Goal: Check status: Check status

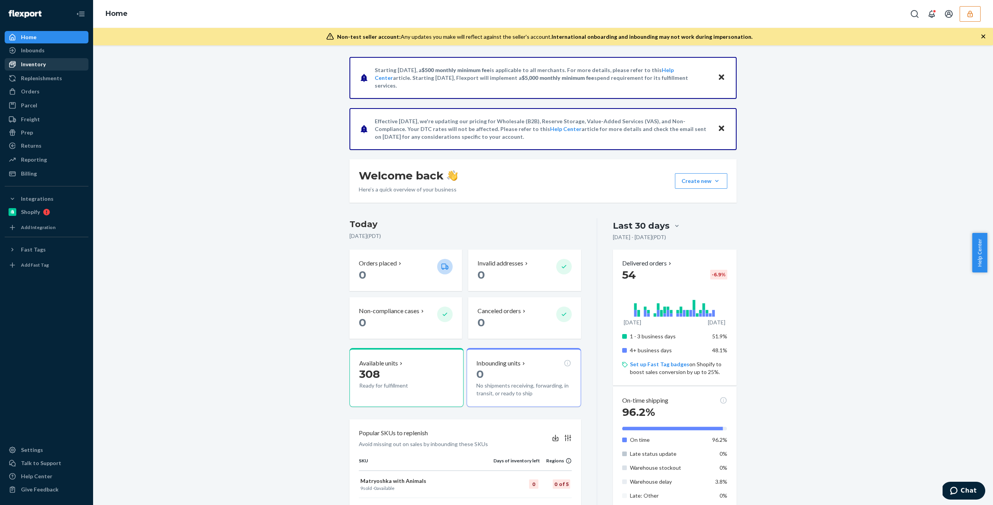
click at [47, 62] on div "Inventory" at bounding box center [46, 64] width 82 height 11
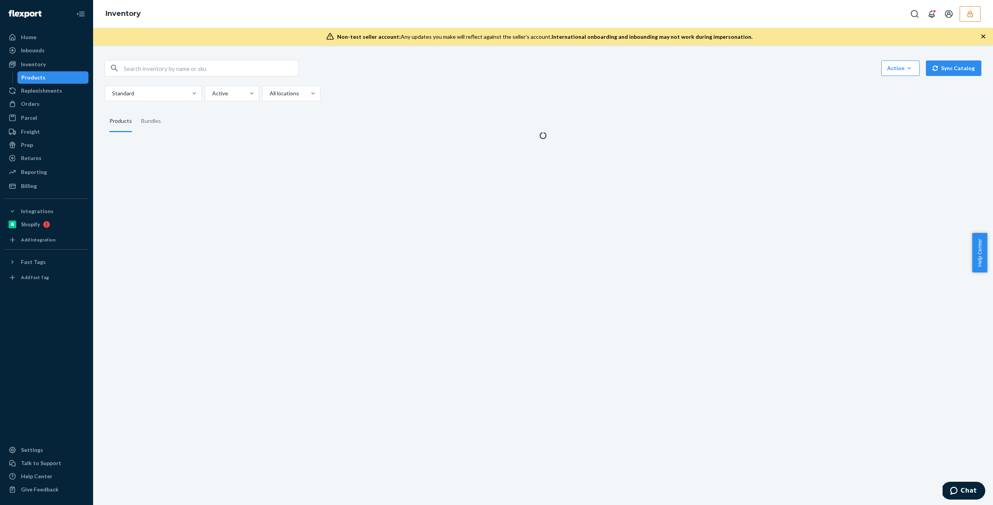
click at [969, 12] on icon "button" at bounding box center [970, 14] width 8 height 8
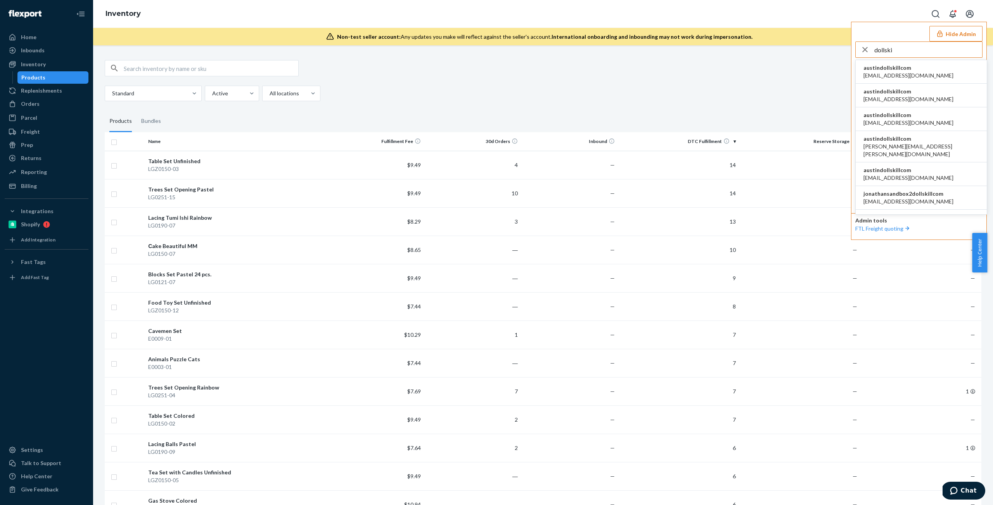
type input "dollski"
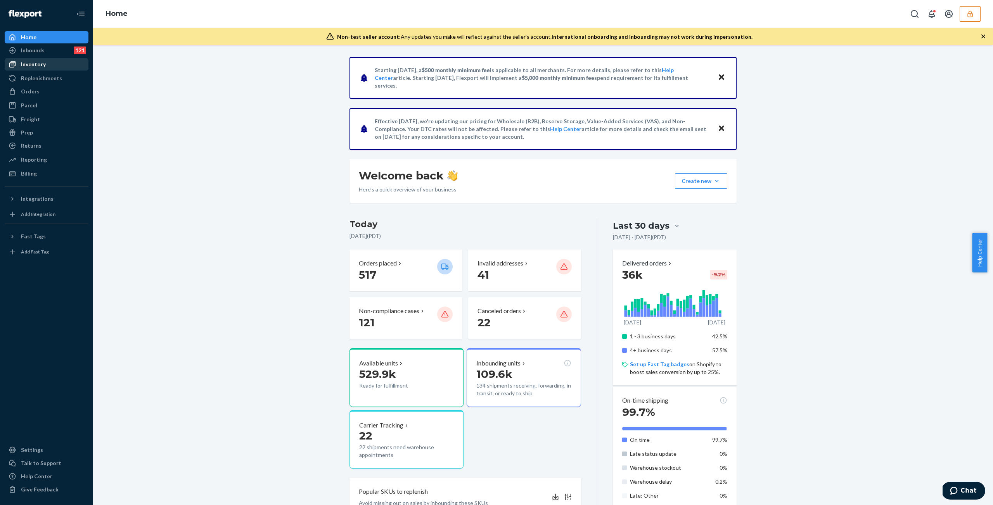
click at [30, 63] on div "Inventory" at bounding box center [33, 65] width 25 height 8
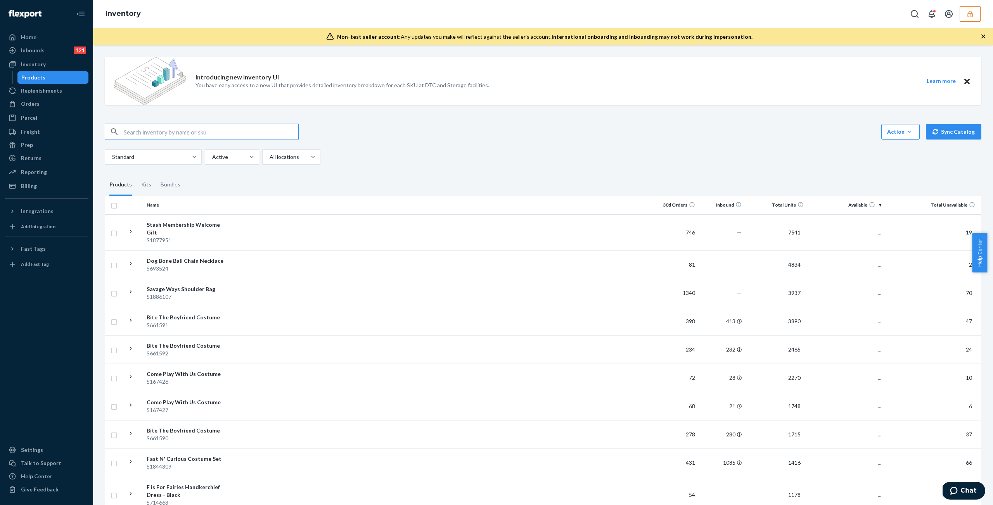
click at [235, 131] on input "text" at bounding box center [211, 132] width 175 height 16
type input "DSYVJ2MDTBB"
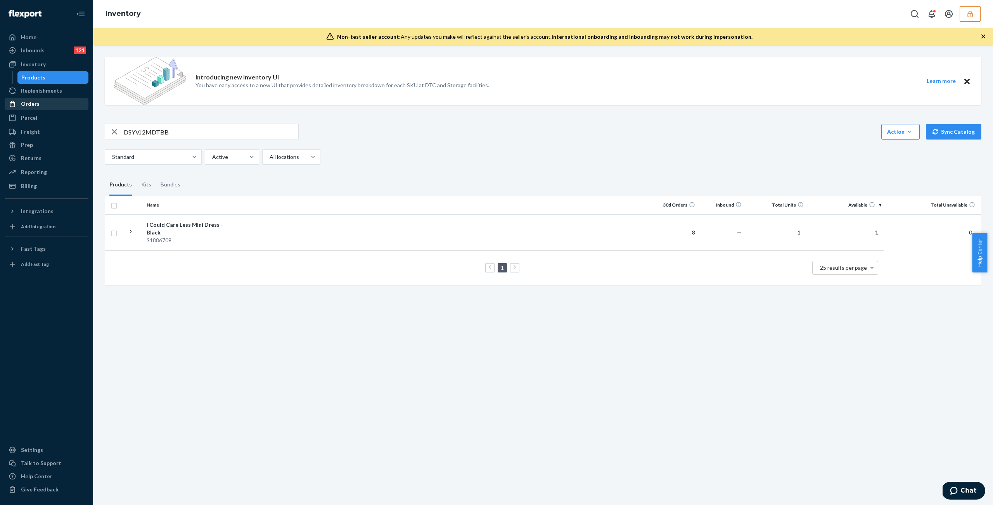
click at [49, 102] on div "Orders" at bounding box center [46, 104] width 82 height 11
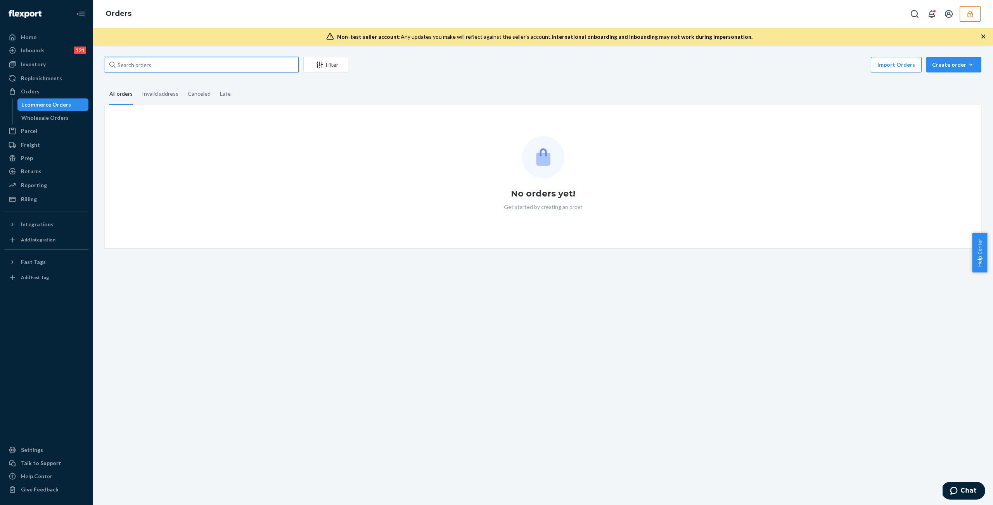
click at [164, 62] on input "text" at bounding box center [202, 65] width 194 height 16
paste input "DSYVJ2MDTBB"
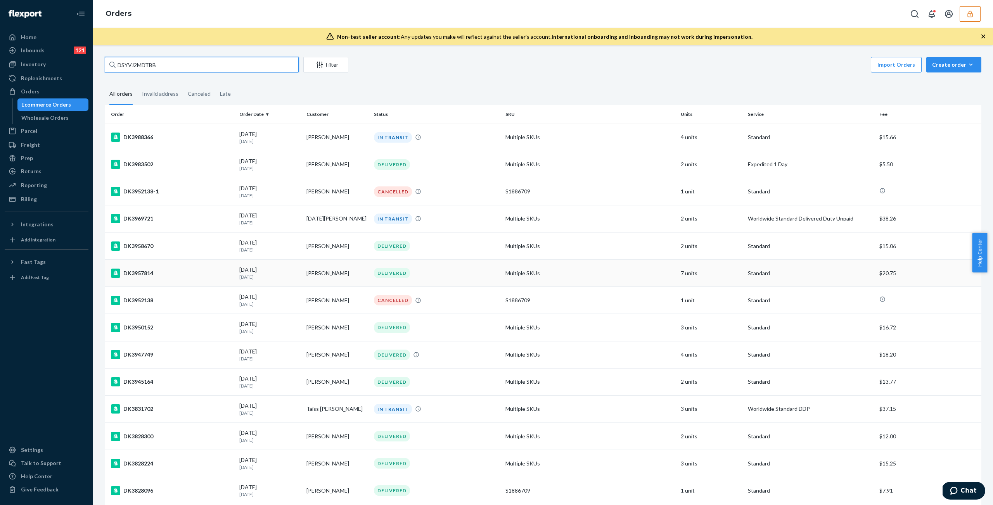
type input "DSYVJ2MDTBB"
click at [263, 272] on div "09/05/2025 17 days ago" at bounding box center [269, 273] width 61 height 14
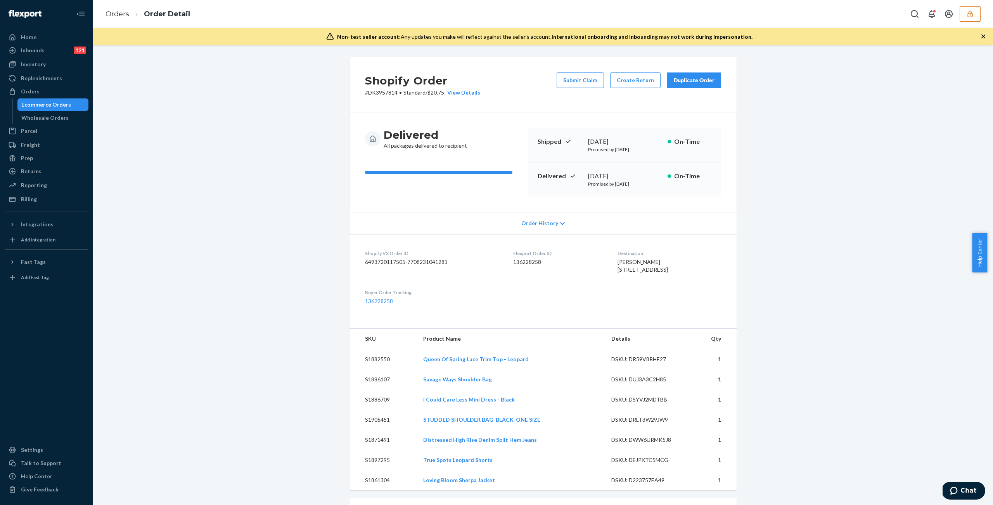
click at [837, 76] on div "Shopify Order # DK3957814 • Standard / $20.75 View Details Submit Claim Create …" at bounding box center [543, 504] width 888 height 894
